Goal: Task Accomplishment & Management: Manage account settings

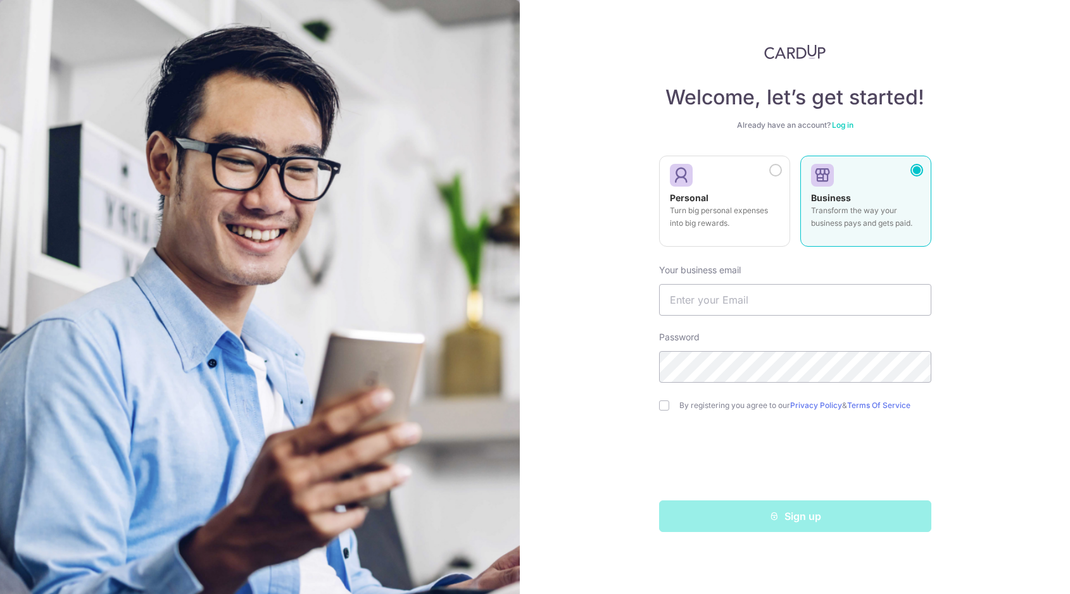
click at [715, 295] on input "text" at bounding box center [795, 300] width 272 height 32
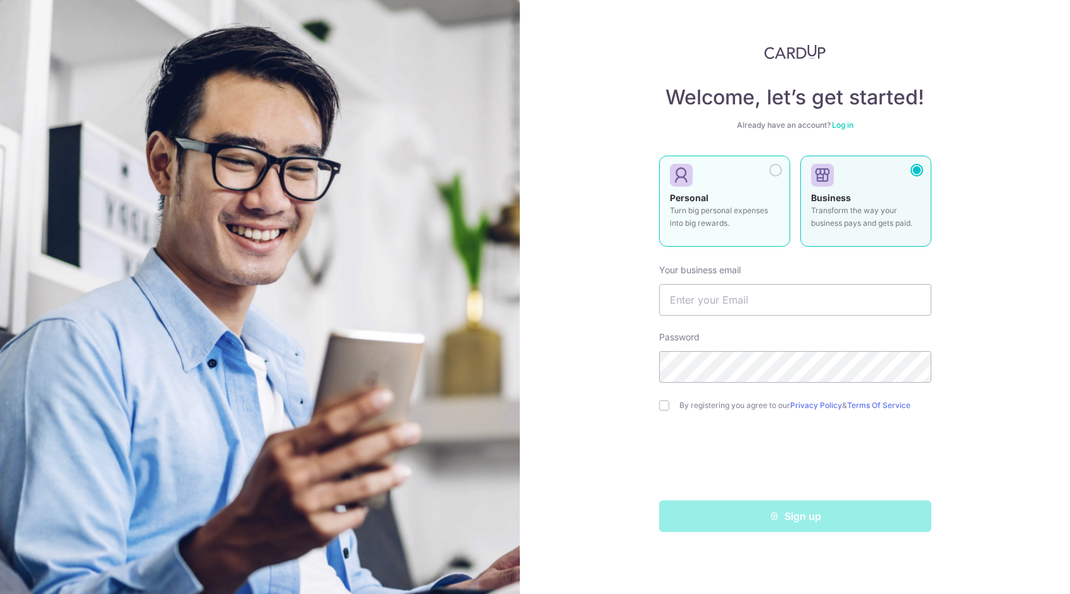
click at [719, 224] on p "Turn big personal expenses into big rewards." at bounding box center [724, 216] width 109 height 25
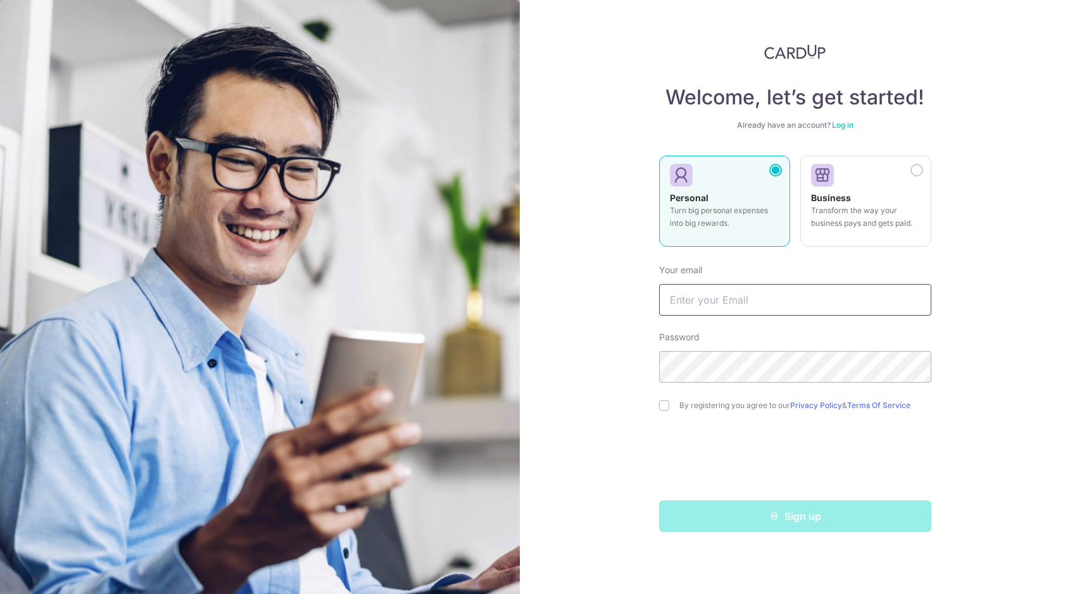
click at [706, 306] on input "text" at bounding box center [795, 300] width 272 height 32
type input "[EMAIL_ADDRESS][DOMAIN_NAME]"
click at [982, 372] on div "Welcome, let’s get started! Already have an account? Log in Personal Turn big p…" at bounding box center [795, 297] width 550 height 594
click at [999, 365] on div "Welcome, let’s get started! Already have an account? Log in Personal Turn big p…" at bounding box center [795, 297] width 550 height 594
click at [663, 404] on input "checkbox" at bounding box center [664, 406] width 10 height 10
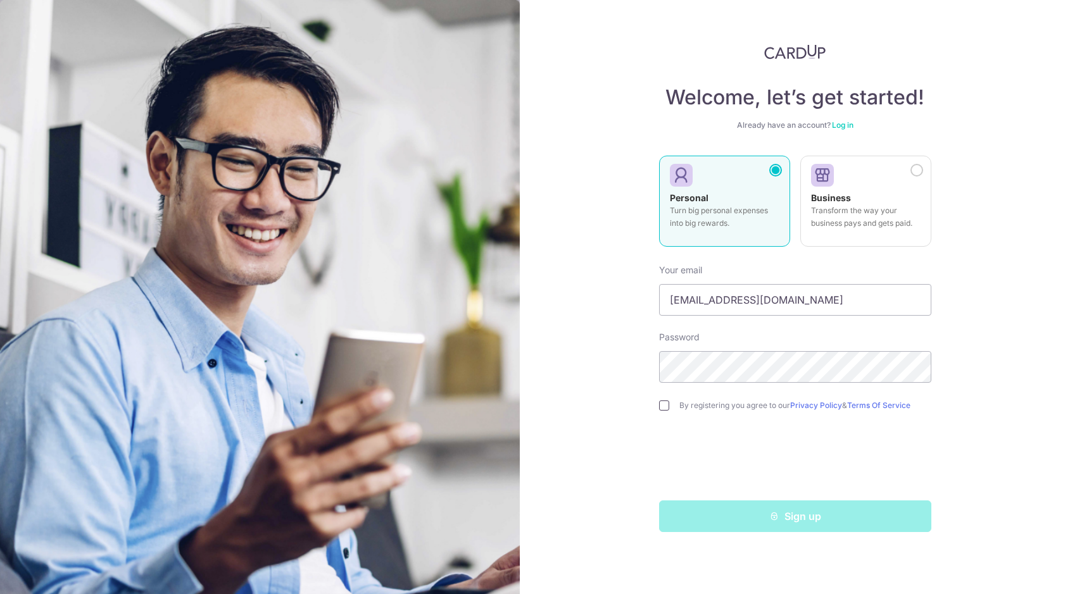
checkbox input "true"
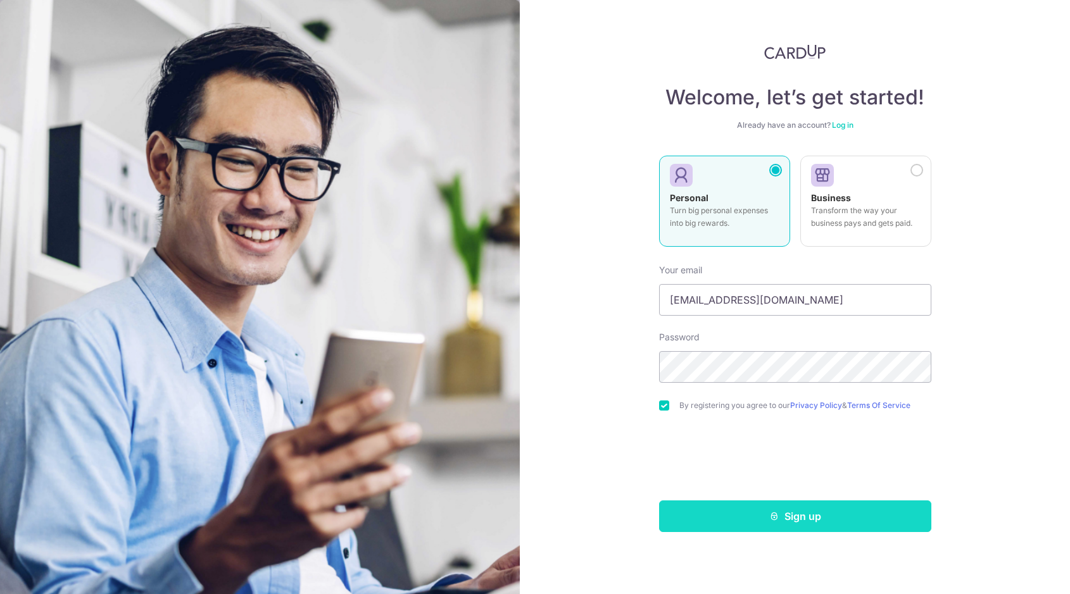
click at [789, 516] on button "Sign up" at bounding box center [795, 517] width 272 height 32
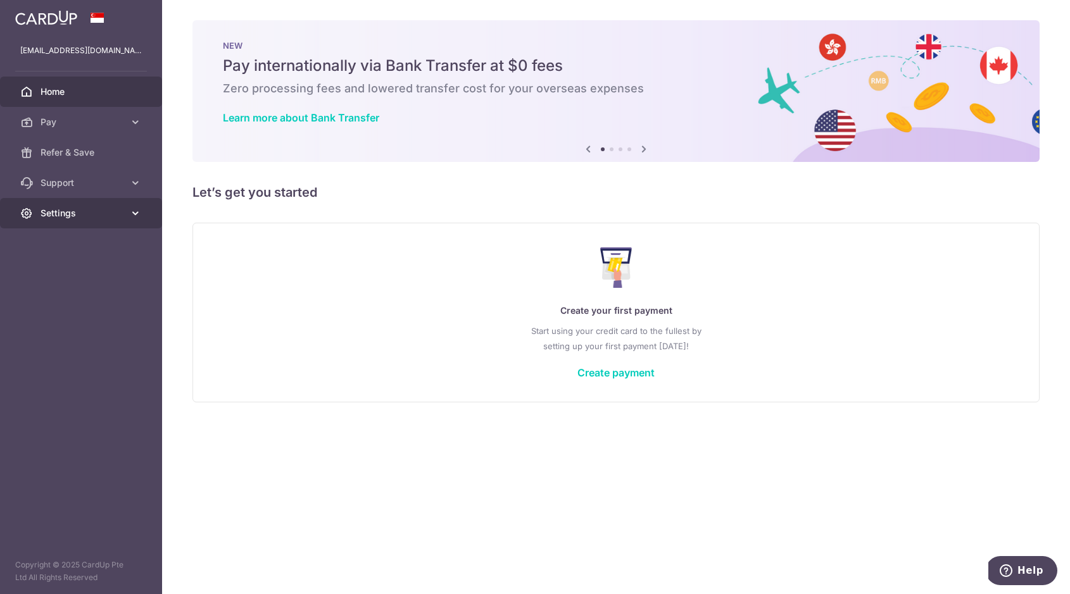
click at [64, 216] on span "Settings" at bounding box center [83, 213] width 84 height 13
click at [66, 244] on span "Account" at bounding box center [83, 243] width 84 height 13
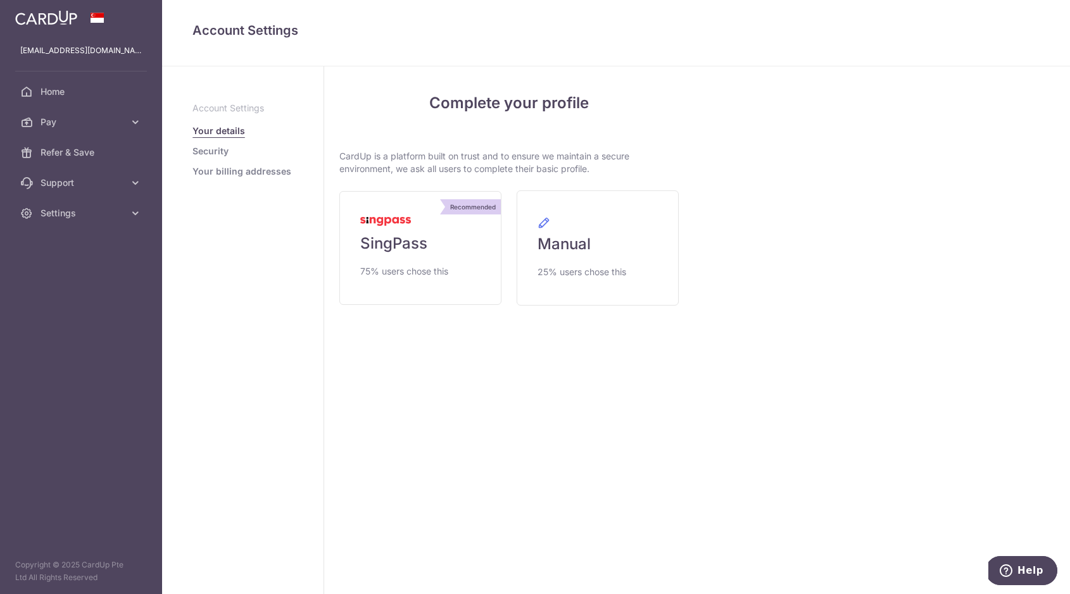
click at [220, 154] on link "Security" at bounding box center [210, 151] width 36 height 13
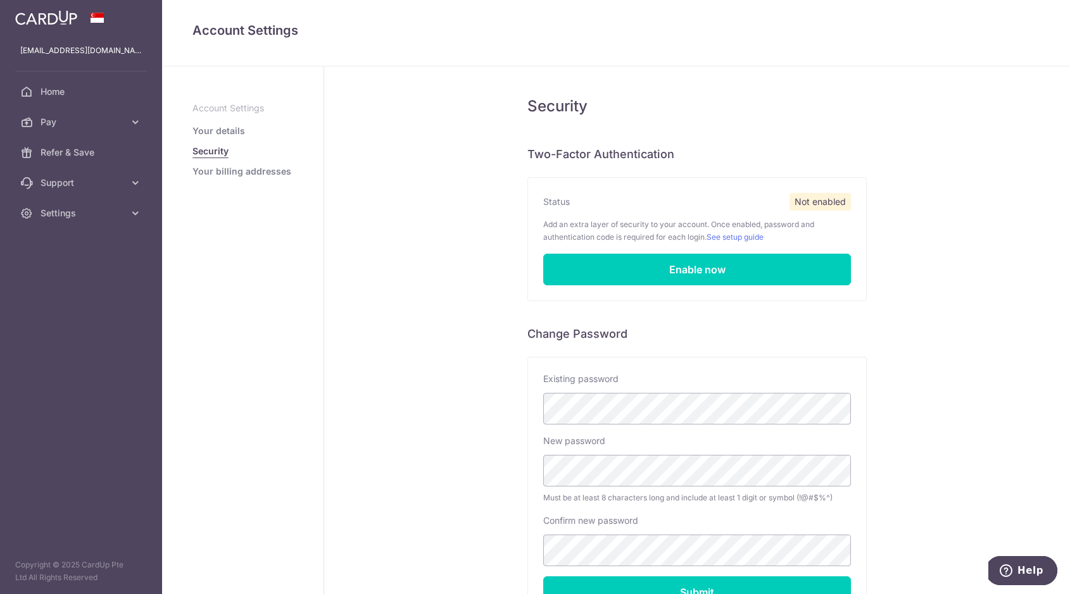
scroll to position [7, 0]
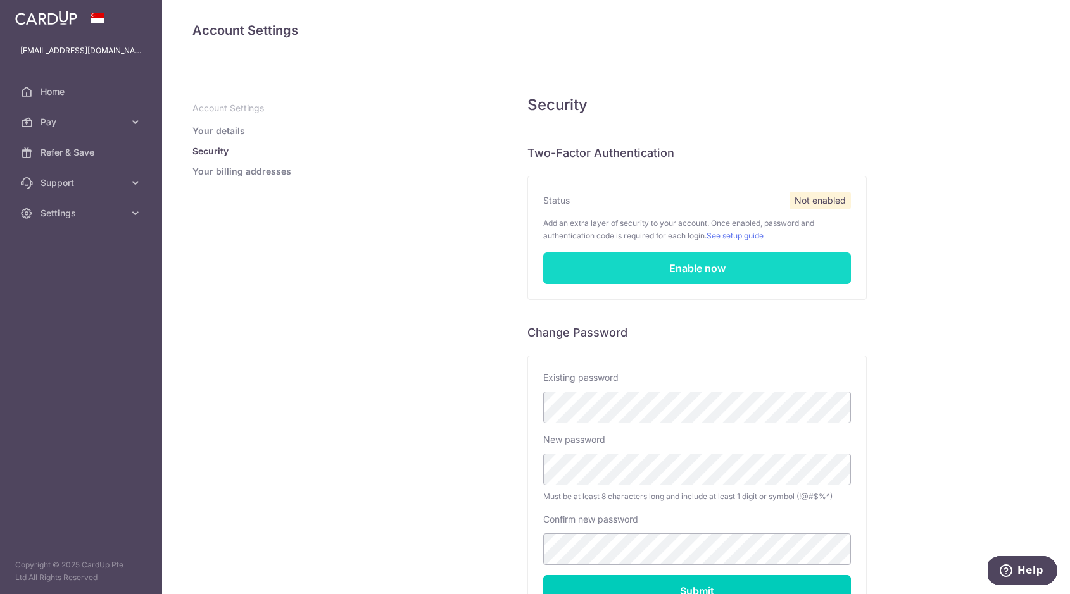
click at [699, 265] on link "Enable now" at bounding box center [697, 269] width 308 height 32
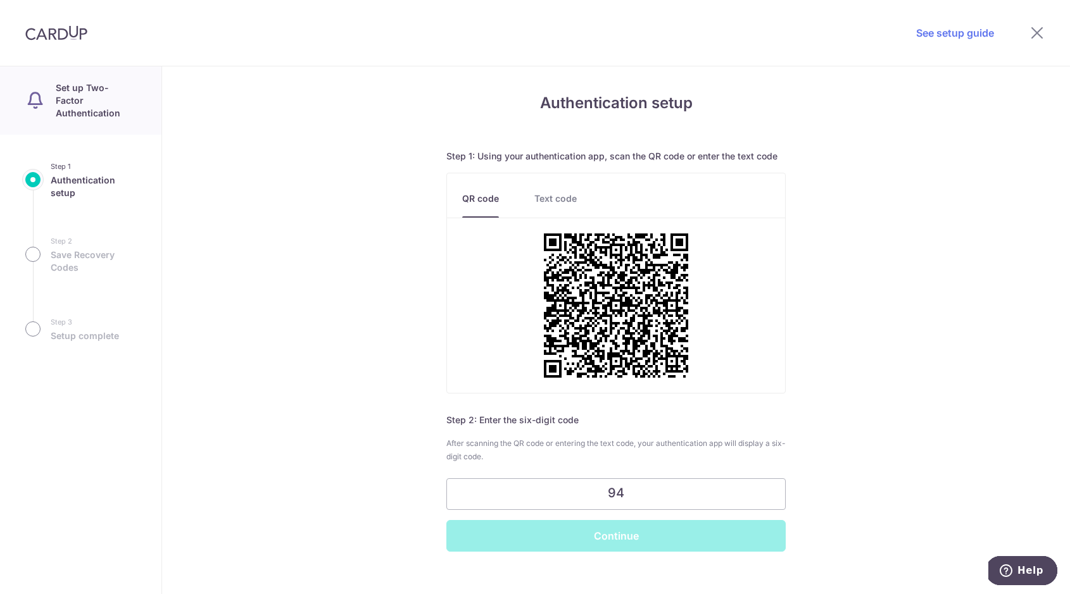
type input "9"
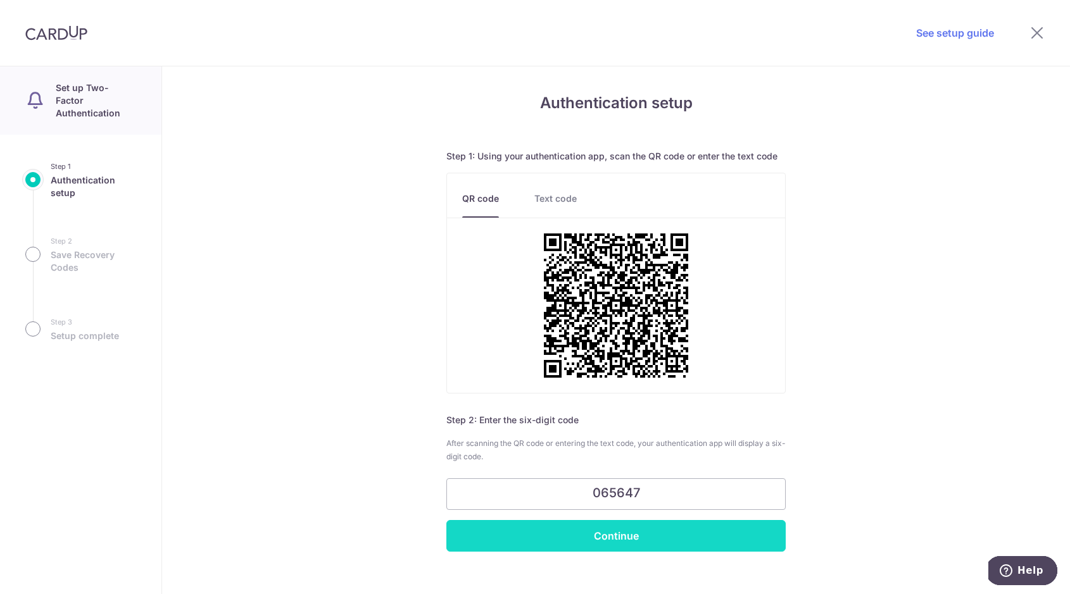
type input "065647"
click at [632, 534] on input "Continue" at bounding box center [615, 536] width 339 height 32
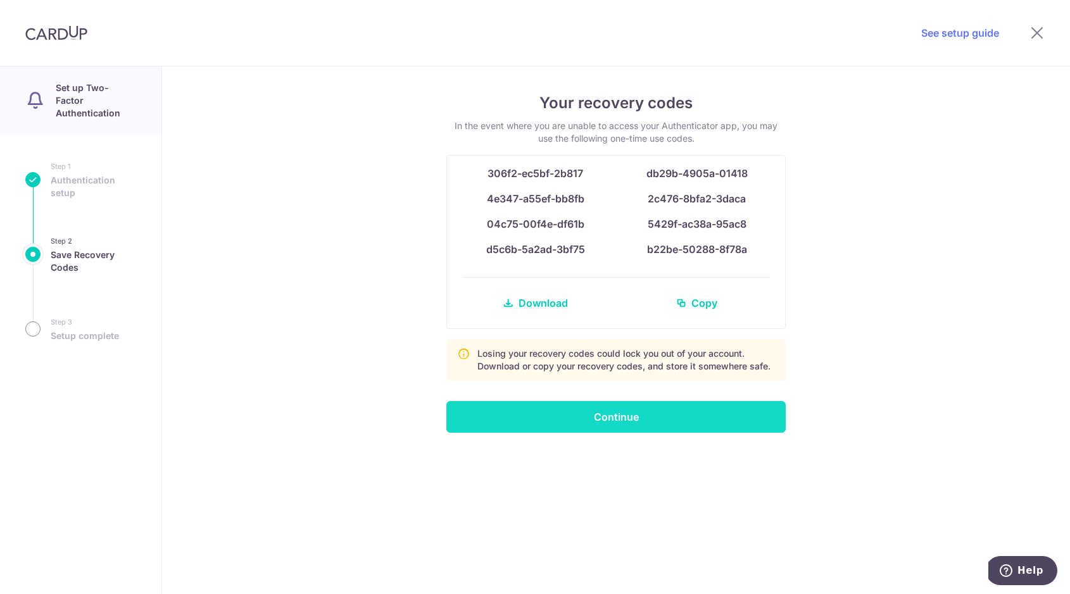
click at [618, 417] on input "Continue" at bounding box center [615, 417] width 339 height 32
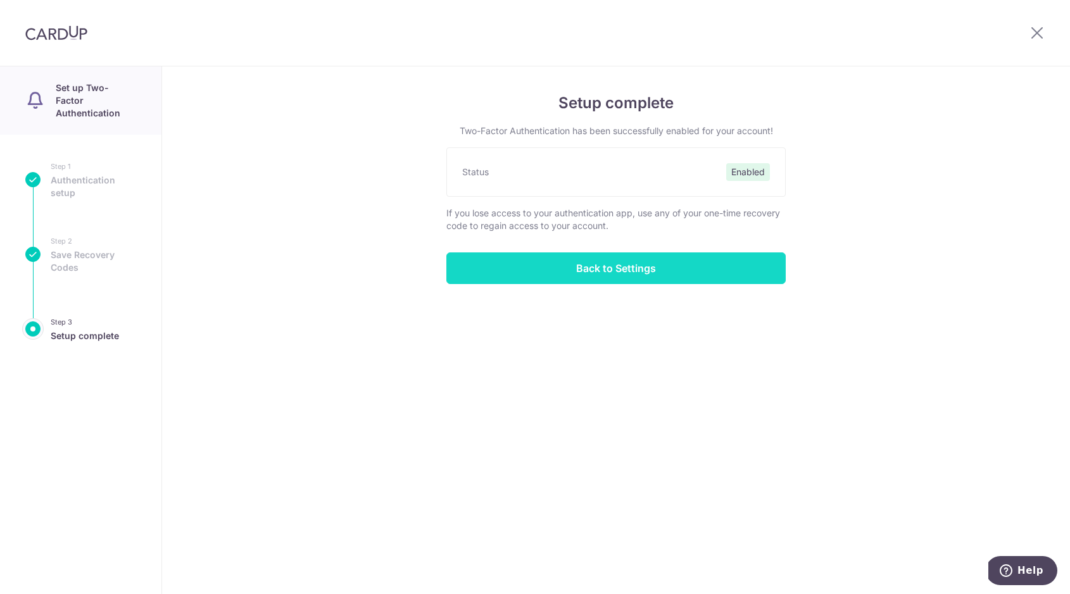
click at [609, 272] on input "Back to Settings" at bounding box center [615, 269] width 339 height 32
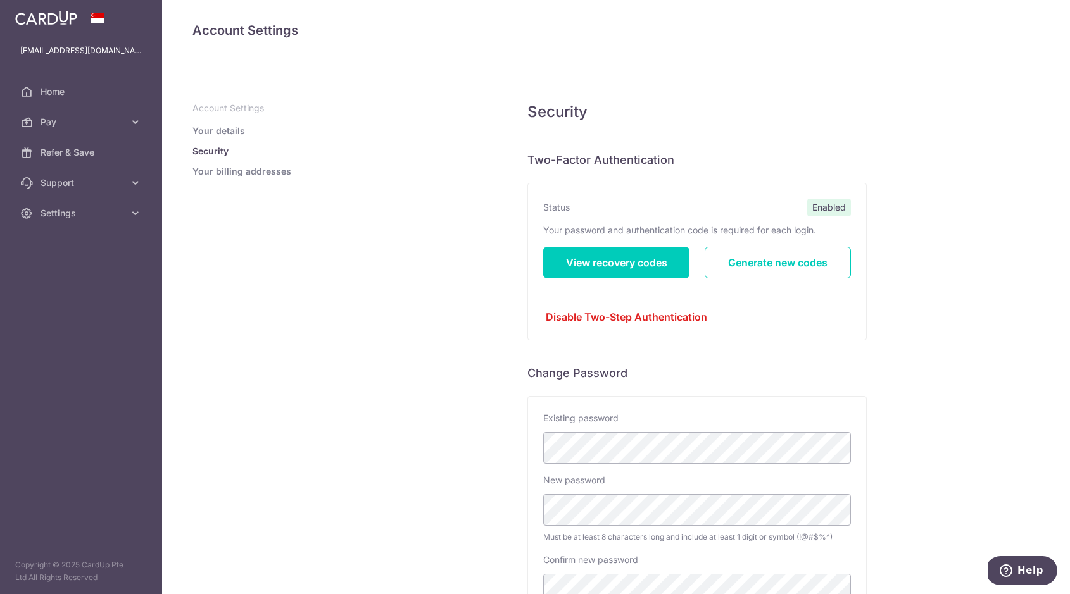
click at [257, 173] on link "Your billing addresses" at bounding box center [241, 171] width 99 height 13
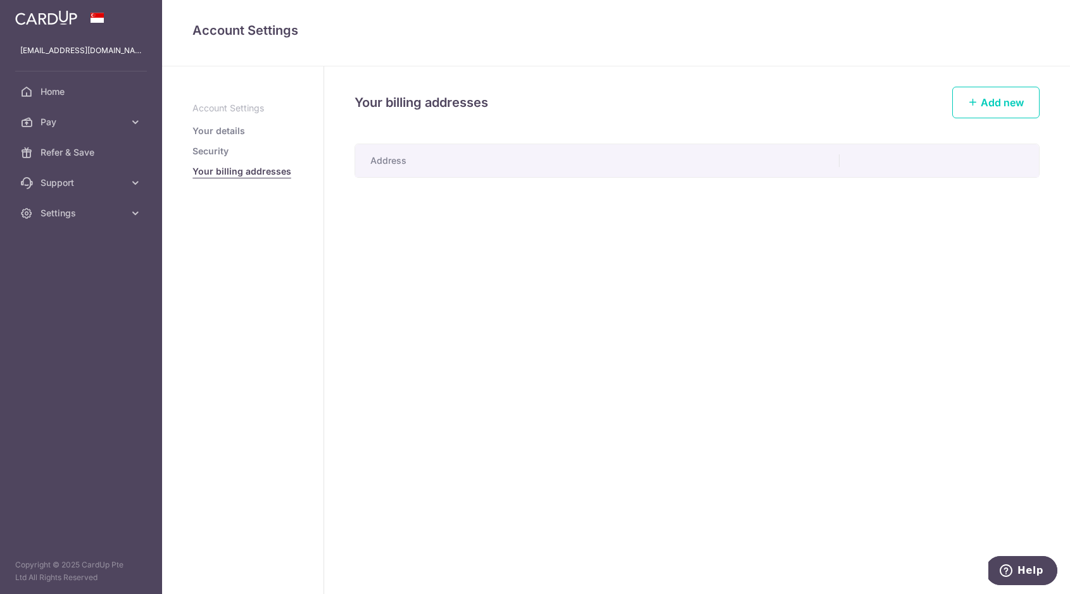
click at [207, 153] on link "Security" at bounding box center [210, 151] width 36 height 13
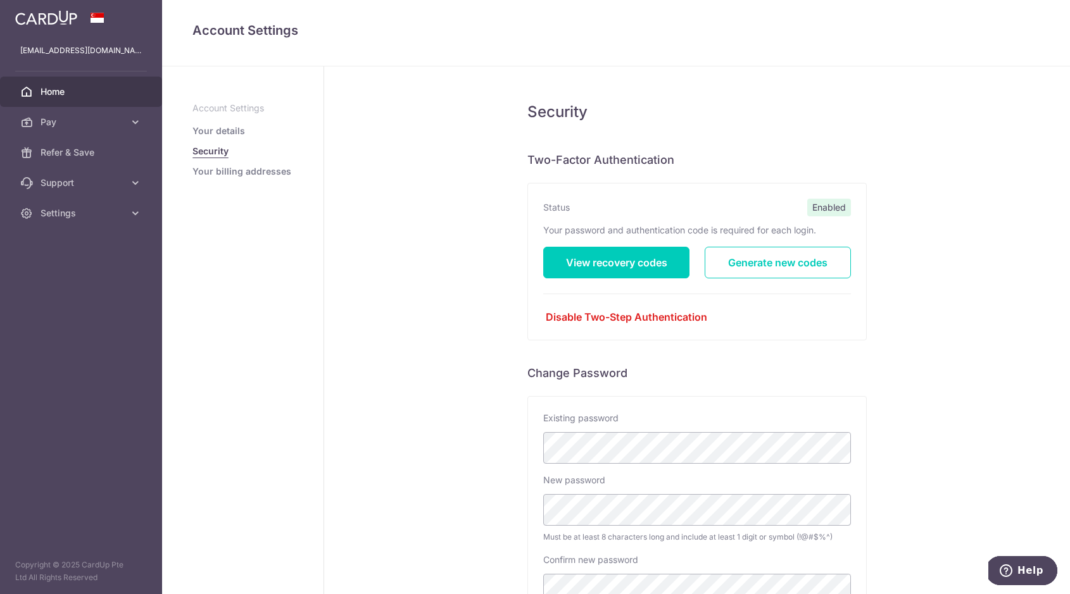
click at [60, 94] on span "Home" at bounding box center [83, 91] width 84 height 13
